Goal: Information Seeking & Learning: Check status

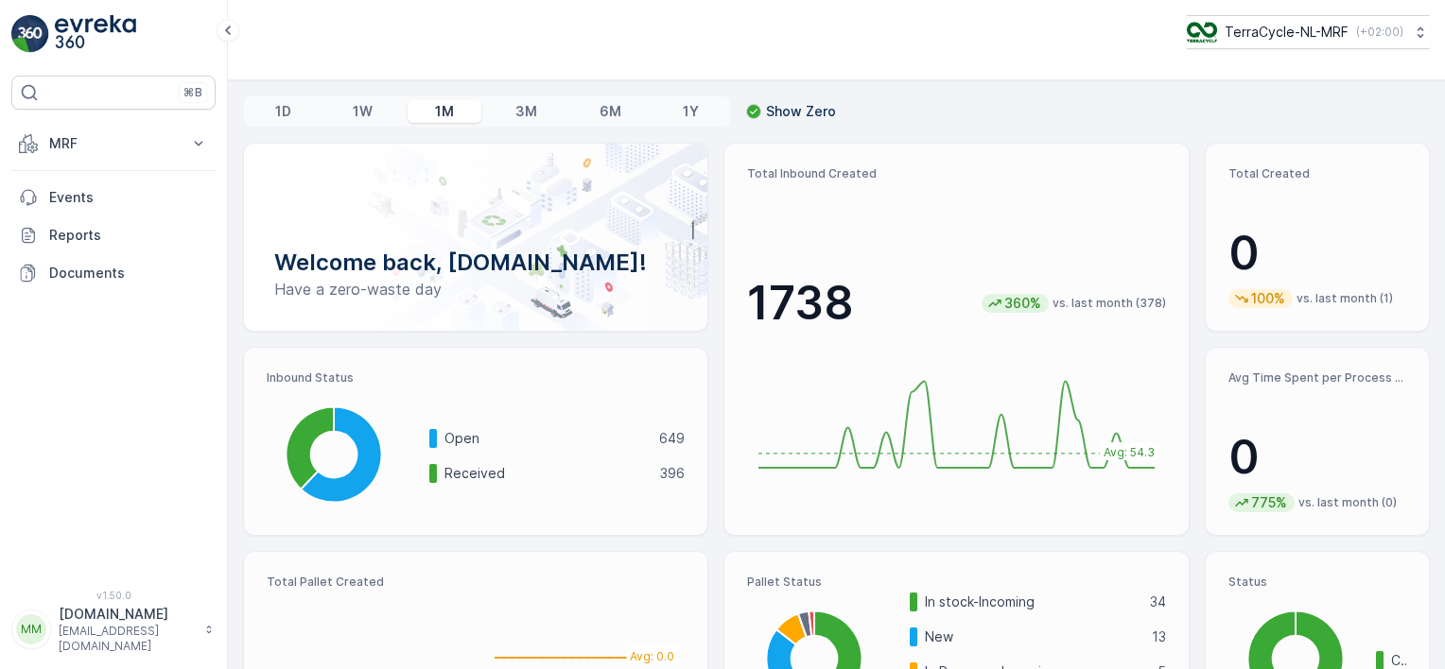
click at [122, 136] on p "MRF" at bounding box center [113, 143] width 129 height 19
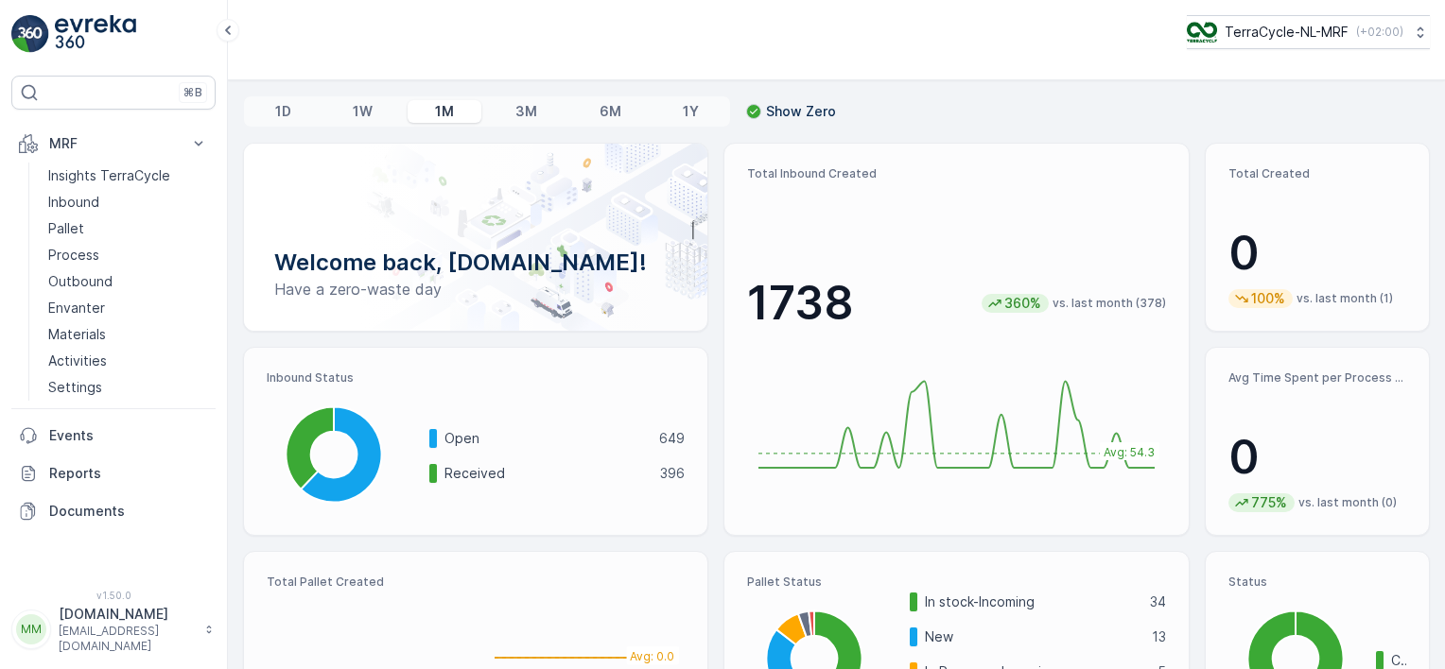
click at [74, 231] on p "Pallet" at bounding box center [66, 228] width 36 height 19
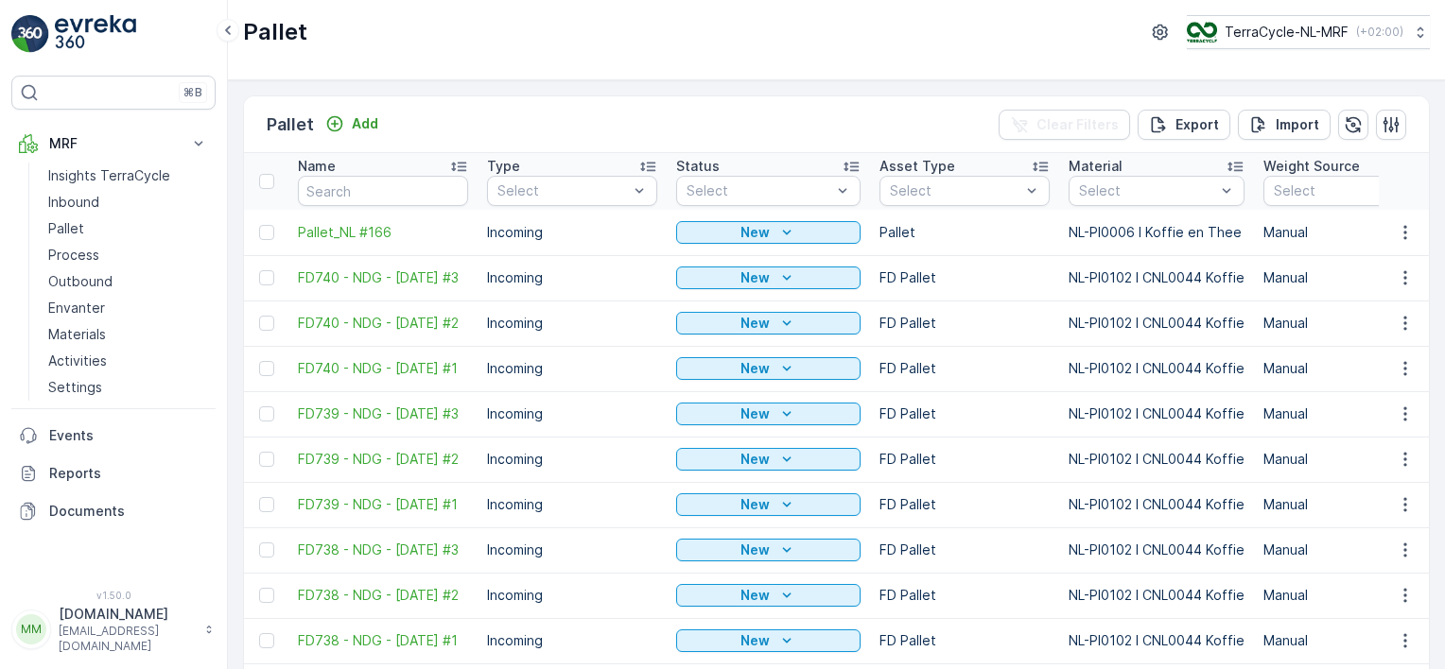
click at [90, 200] on p "Inbound" at bounding box center [73, 202] width 51 height 19
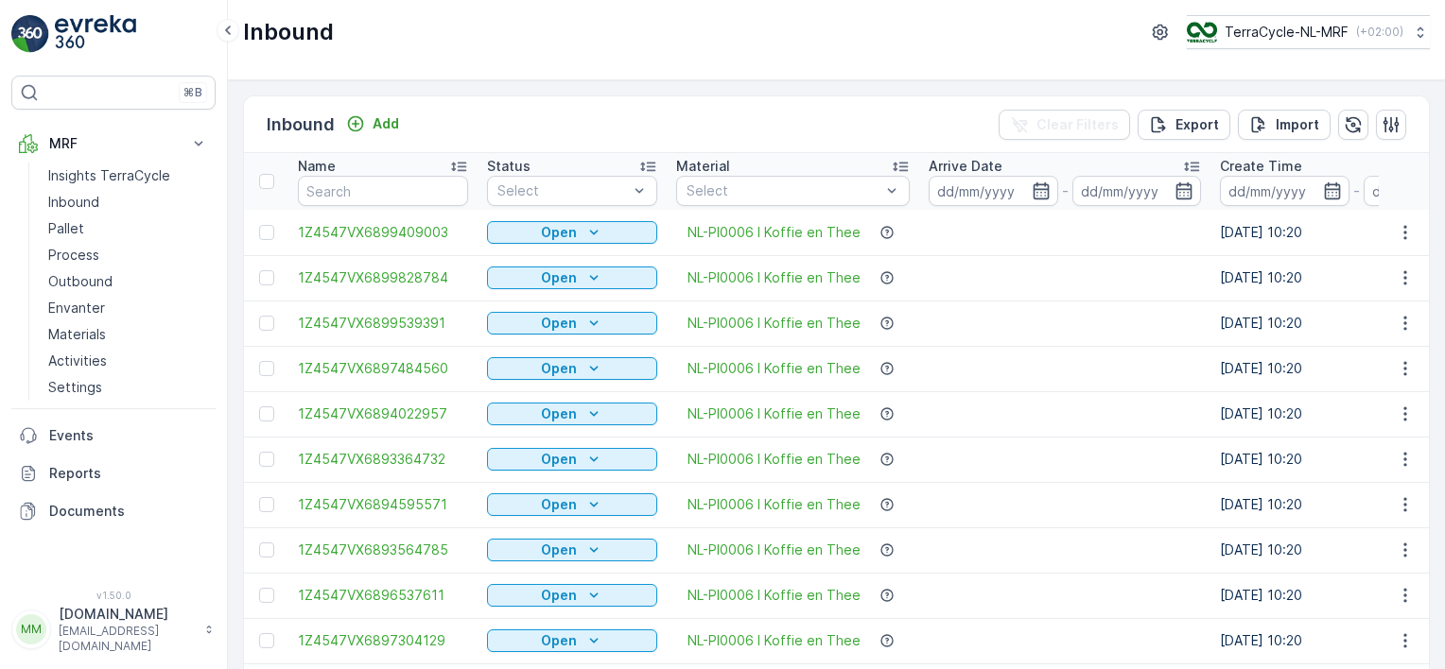
click at [995, 189] on input at bounding box center [994, 191] width 130 height 30
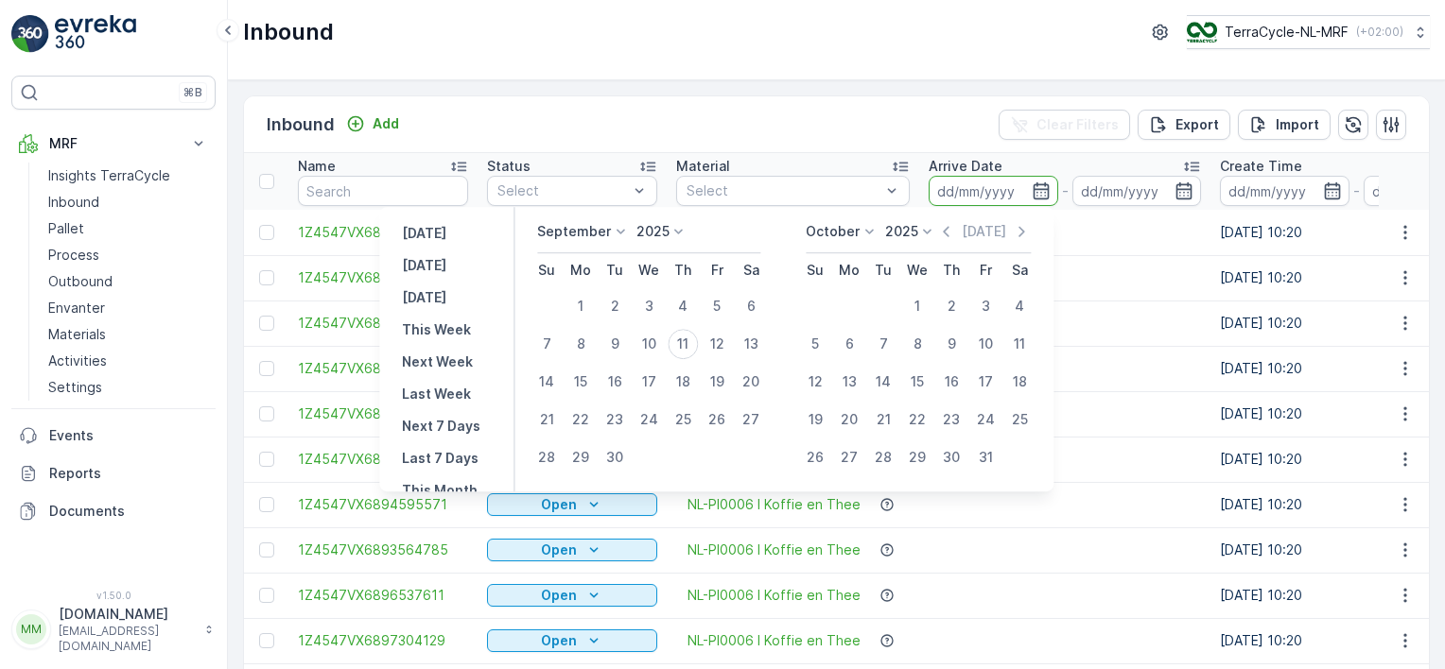
click at [583, 309] on div "1" at bounding box center [580, 306] width 30 height 30
type input "[DATE]"
click at [687, 348] on div "11" at bounding box center [683, 344] width 30 height 30
type input "[DATE]"
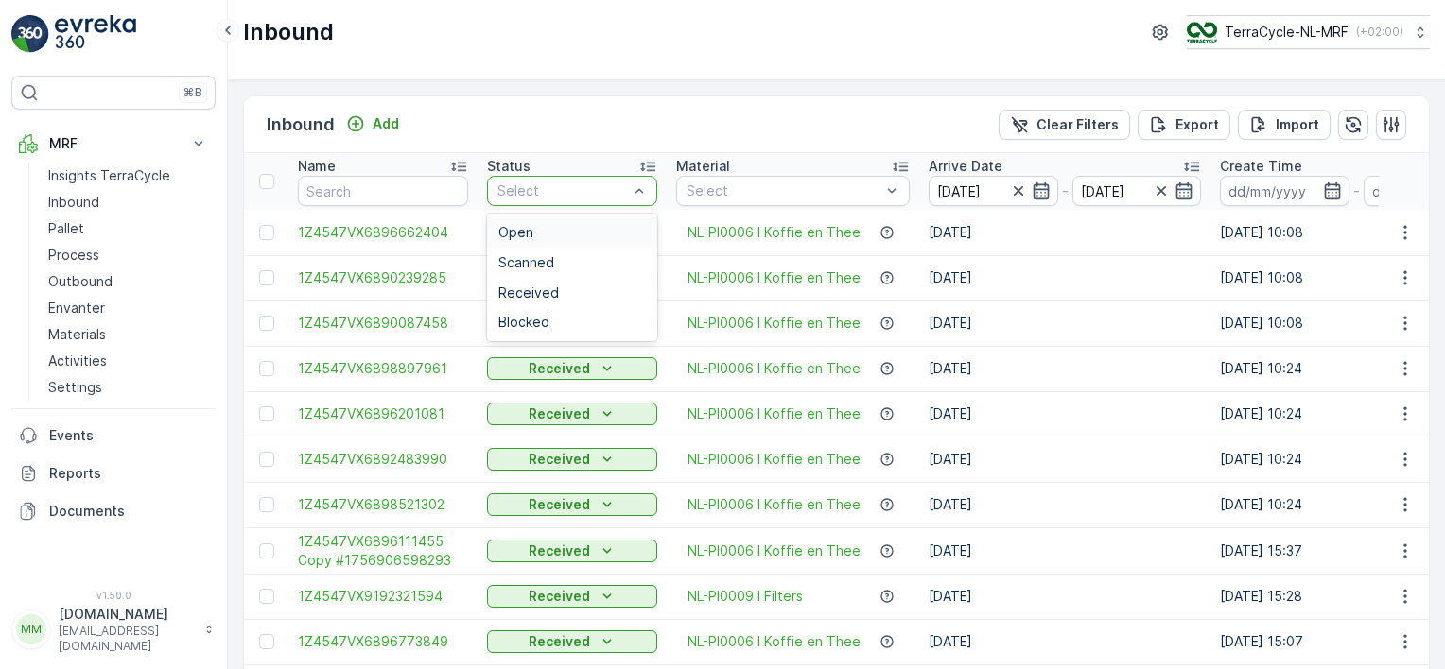
click at [564, 235] on div "Open" at bounding box center [572, 232] width 148 height 15
click at [522, 266] on span "Scanned" at bounding box center [526, 262] width 56 height 15
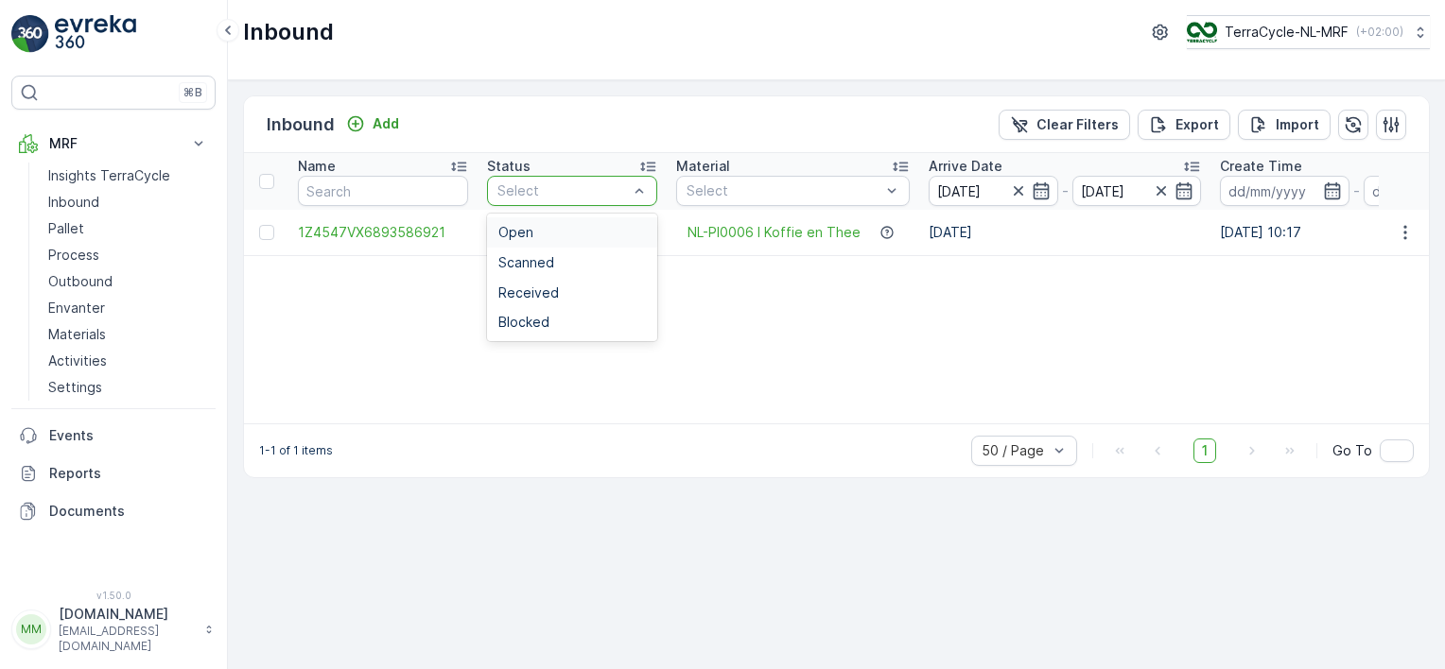
click at [561, 185] on div at bounding box center [562, 190] width 134 height 15
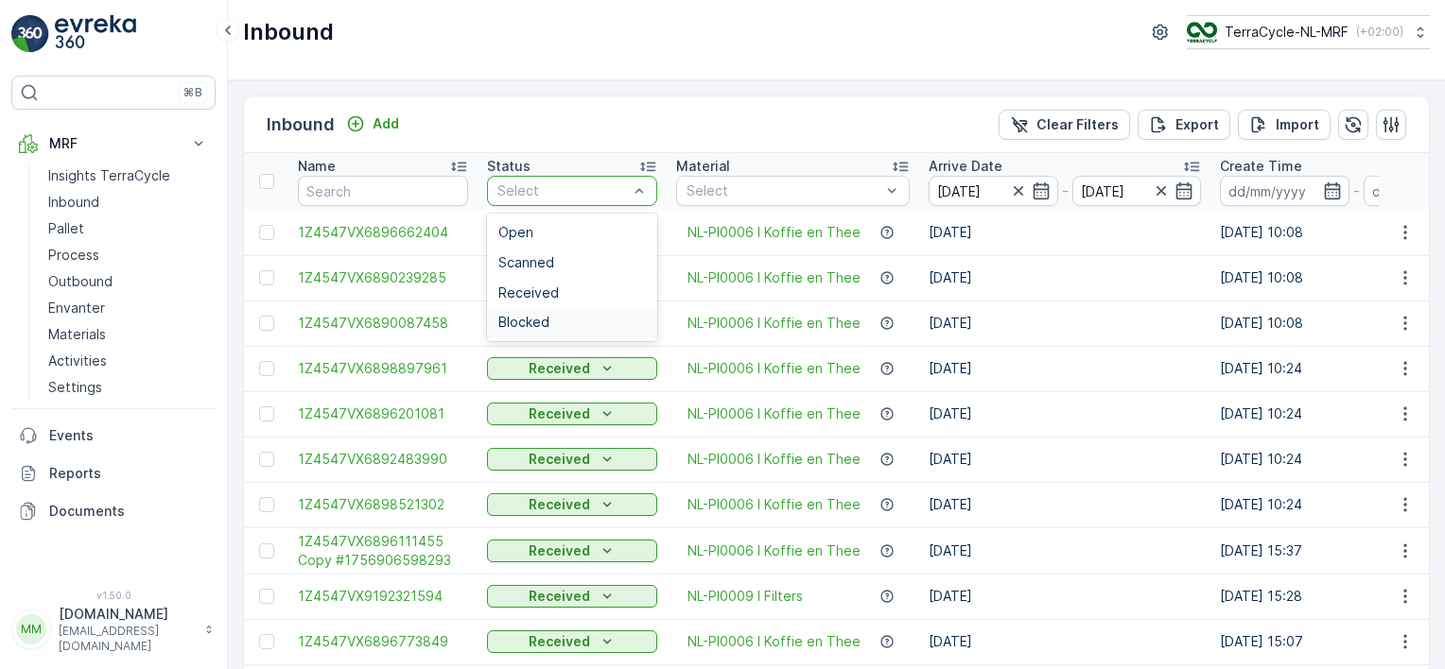
click at [547, 321] on span "Blocked" at bounding box center [523, 322] width 51 height 15
